Goal: Task Accomplishment & Management: Manage account settings

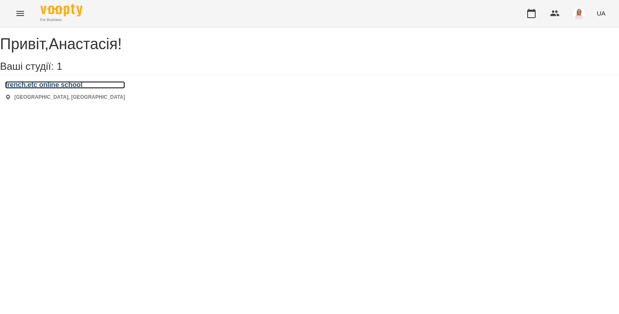
click at [55, 89] on h3 "french.etc online school" at bounding box center [65, 85] width 120 height 8
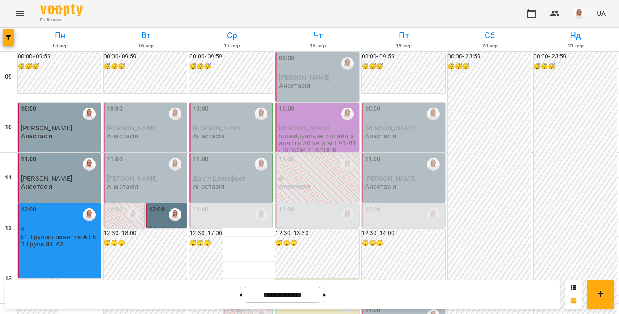
click at [159, 226] on span "[PERSON_NAME]" at bounding box center [166, 232] width 35 height 15
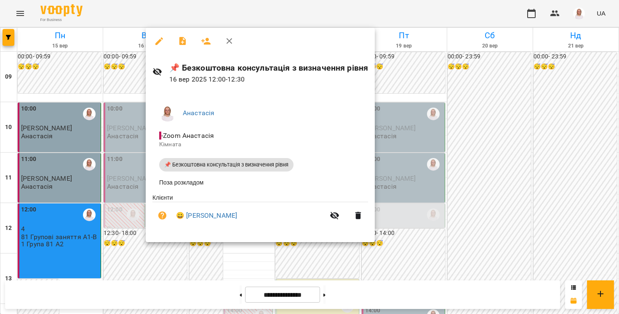
click at [157, 45] on icon "button" at bounding box center [159, 41] width 10 height 10
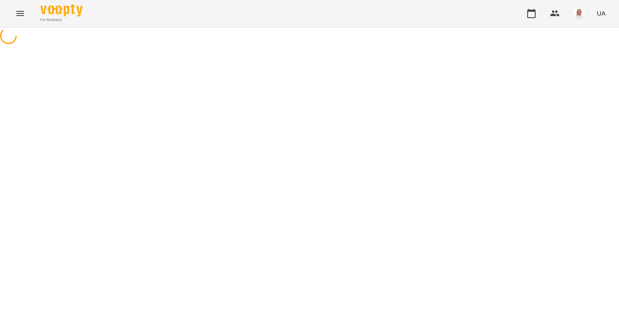
select select "**********"
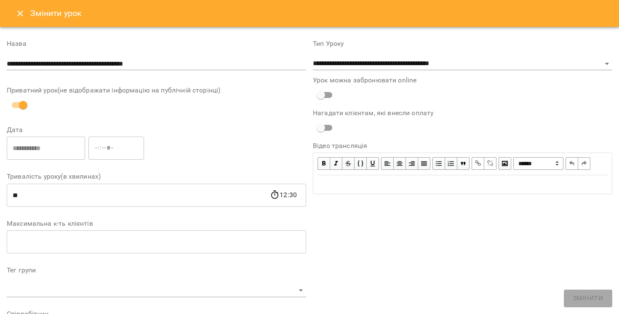
click at [22, 14] on icon "Close" at bounding box center [20, 13] width 10 height 10
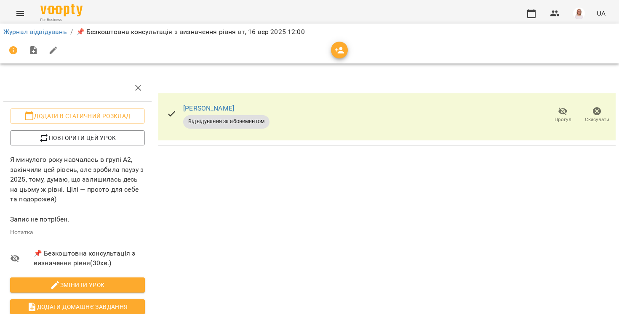
click at [33, 36] on li "Журнал відвідувань" at bounding box center [35, 32] width 64 height 10
click at [32, 33] on link "Журнал відвідувань" at bounding box center [35, 32] width 64 height 8
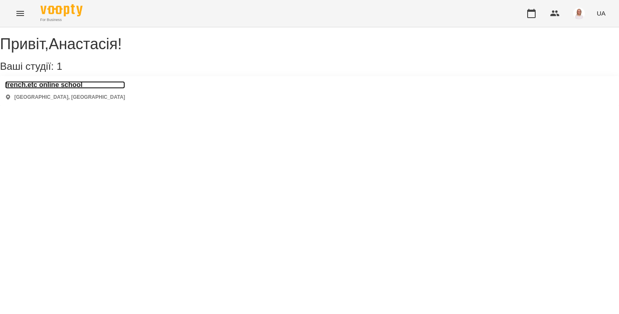
click at [61, 89] on h3 "french.etc online school" at bounding box center [65, 85] width 120 height 8
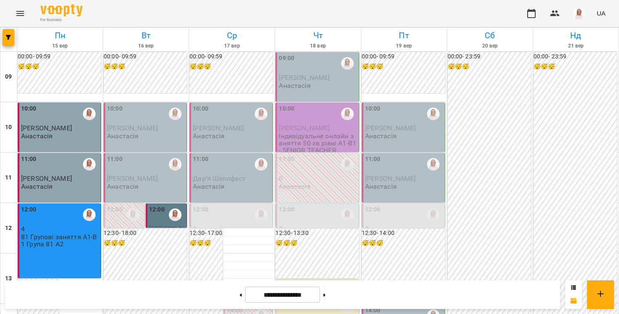
scroll to position [482, 0]
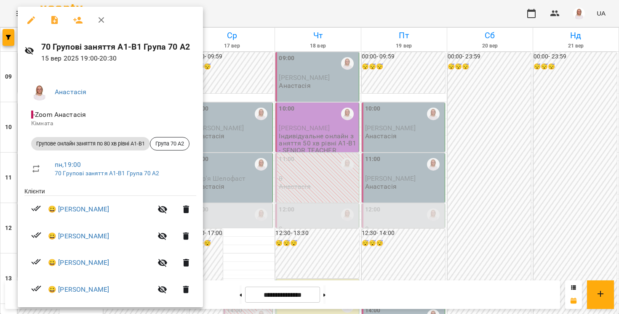
click at [3, 168] on div at bounding box center [309, 157] width 619 height 314
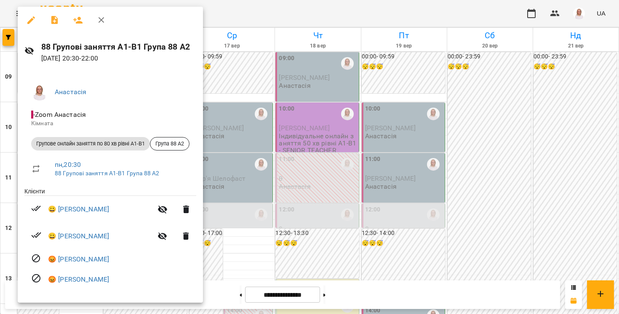
click at [8, 201] on div at bounding box center [309, 157] width 619 height 314
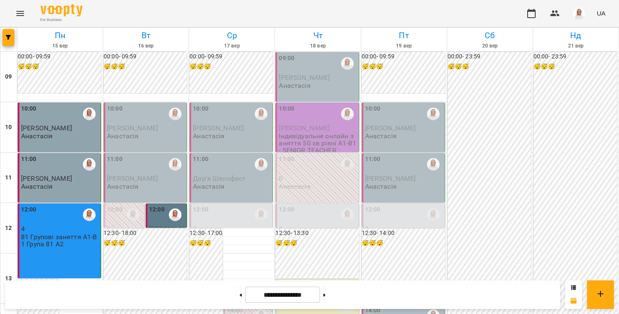
scroll to position [0, 0]
